Goal: Find specific page/section: Find specific page/section

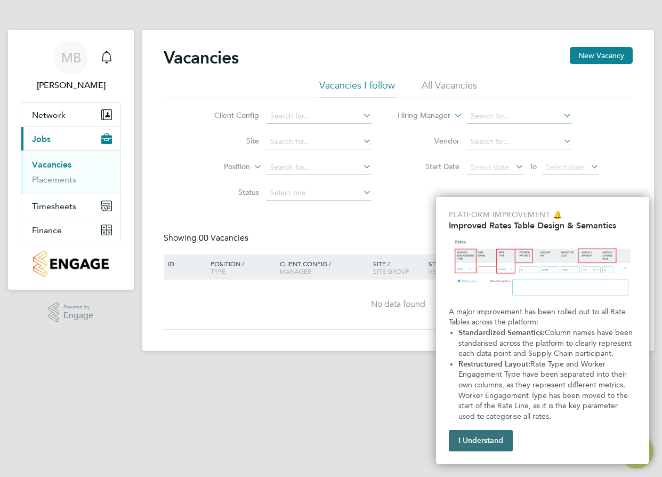
click at [473, 438] on button "I Understand" at bounding box center [481, 440] width 64 height 21
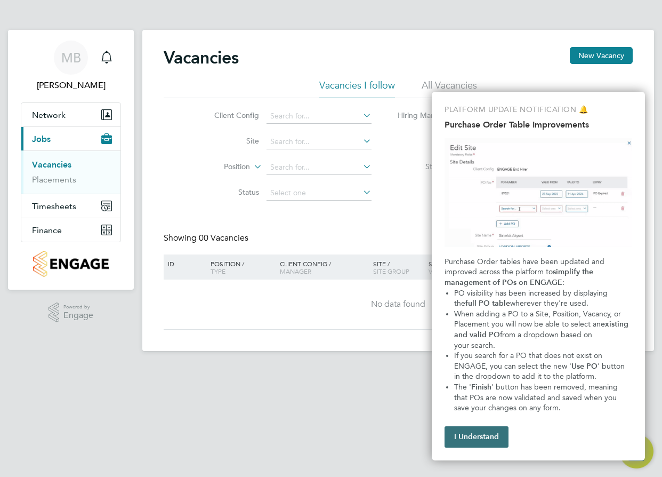
click at [494, 433] on button "I Understand" at bounding box center [477, 436] width 64 height 21
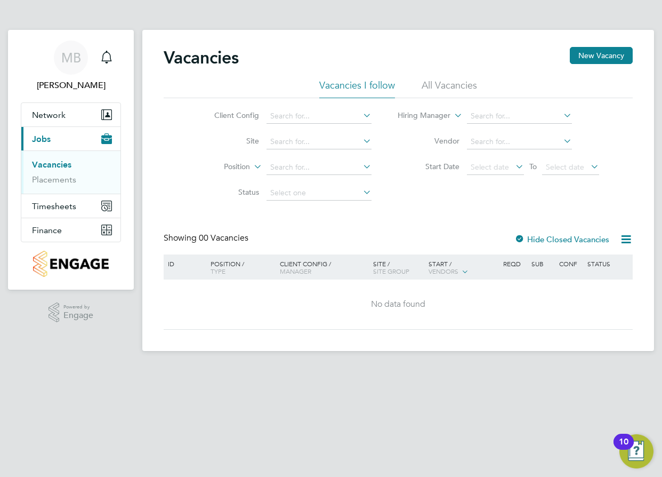
click at [330, 368] on html "MB Maggie Bruton Notifications Applications: Network Team Members Sites Workers…" at bounding box center [331, 184] width 662 height 368
click at [47, 113] on span "Network" at bounding box center [49, 115] width 34 height 10
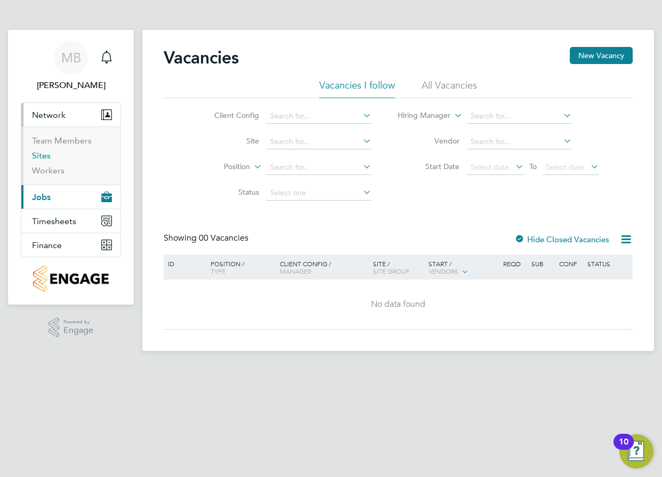
click at [35, 156] on link "Sites" at bounding box center [41, 155] width 19 height 10
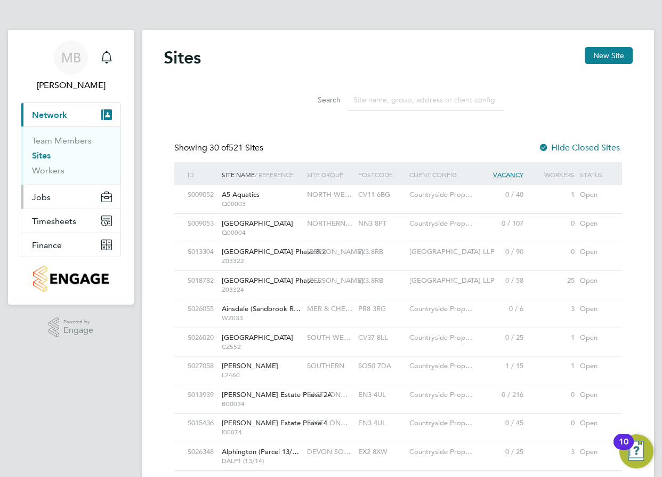
click at [47, 196] on span "Jobs" at bounding box center [41, 197] width 19 height 10
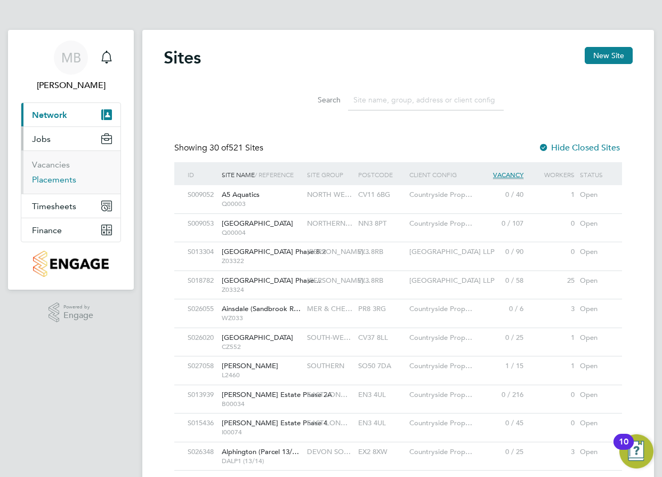
click at [53, 178] on link "Placements" at bounding box center [54, 179] width 44 height 10
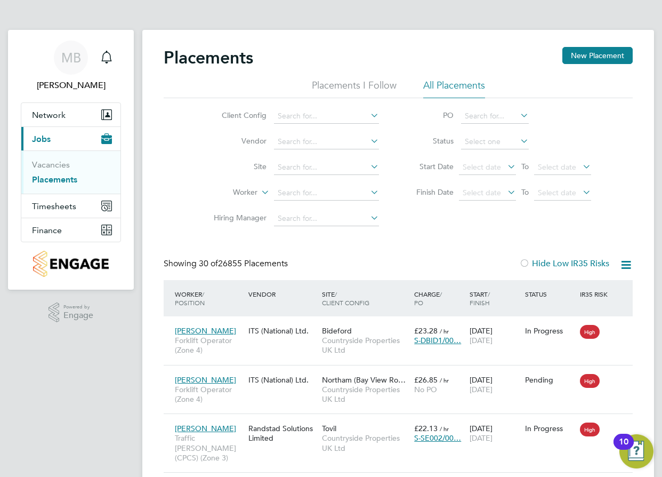
click at [368, 169] on icon at bounding box center [368, 166] width 0 height 15
click at [294, 167] on input "NewFoss" at bounding box center [326, 167] width 105 height 15
click at [331, 182] on li "New Foss eway Road" at bounding box center [355, 181] width 165 height 14
type input "New Fosseway Road"
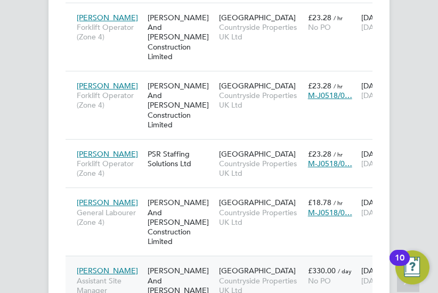
click at [238, 266] on span "New Fosseway Road" at bounding box center [257, 271] width 77 height 10
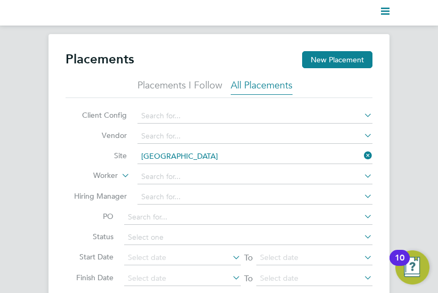
click at [232, 158] on input "New Fosseway Road" at bounding box center [255, 156] width 235 height 15
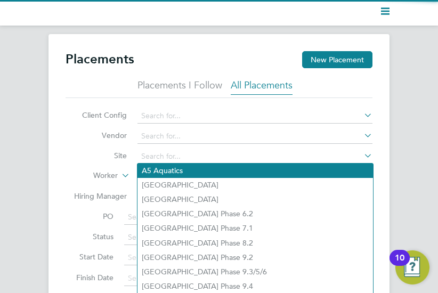
scroll to position [41, 89]
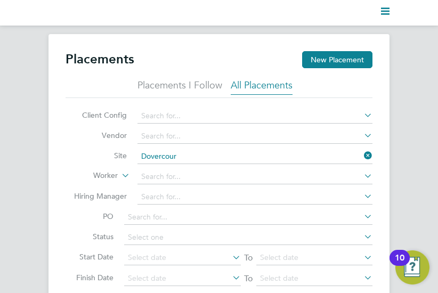
click at [189, 172] on li "Dovercour t Road" at bounding box center [256, 171] width 236 height 14
type input "[GEOGRAPHIC_DATA]"
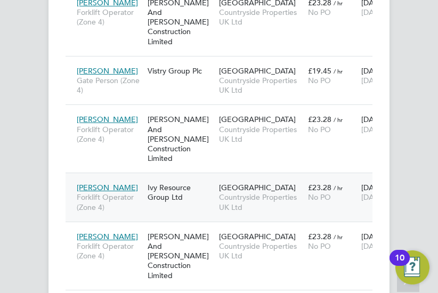
click at [106, 183] on span "[PERSON_NAME]" at bounding box center [107, 188] width 61 height 10
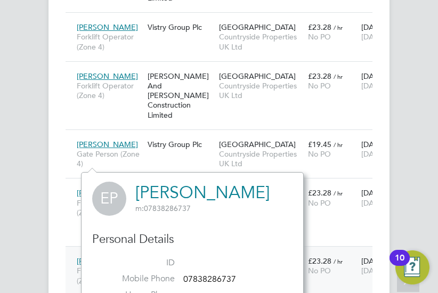
click at [178, 251] on div "Ivy Resource Group Ltd" at bounding box center [180, 266] width 71 height 30
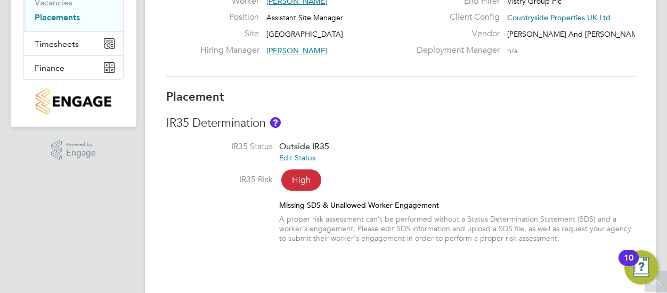
scroll to position [148, 0]
